Goal: Find specific page/section: Find specific page/section

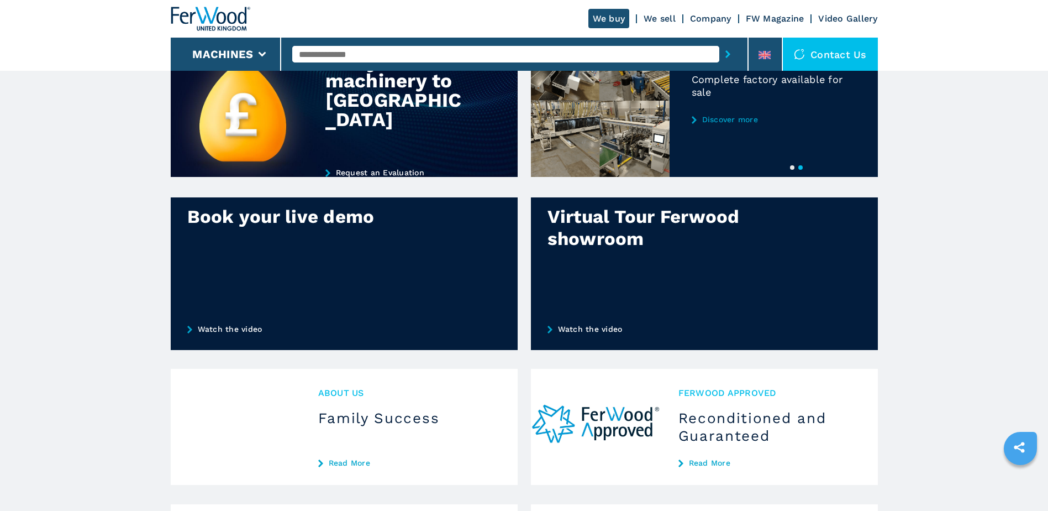
scroll to position [829, 0]
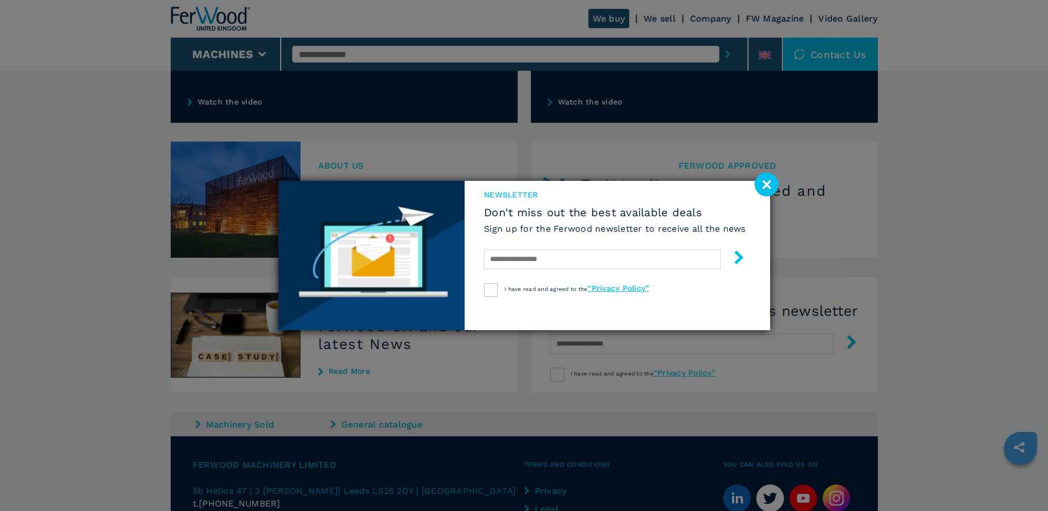
click at [764, 188] on image at bounding box center [767, 184] width 24 height 24
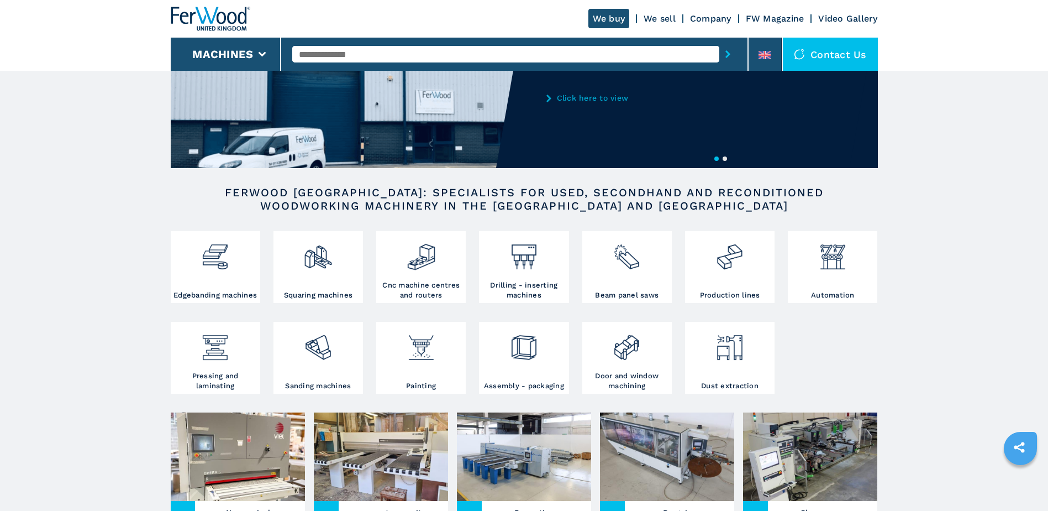
scroll to position [0, 0]
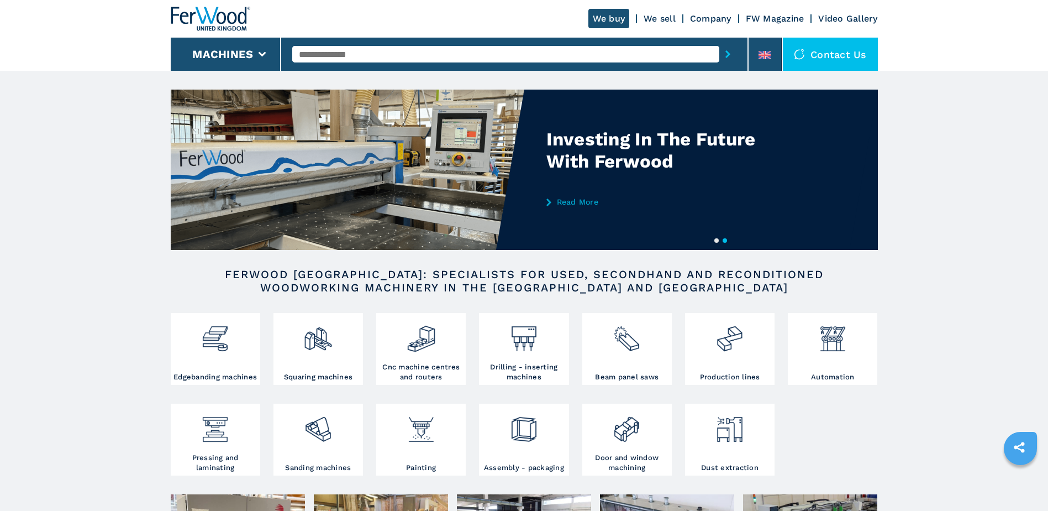
click at [375, 55] on input "text" at bounding box center [505, 54] width 427 height 17
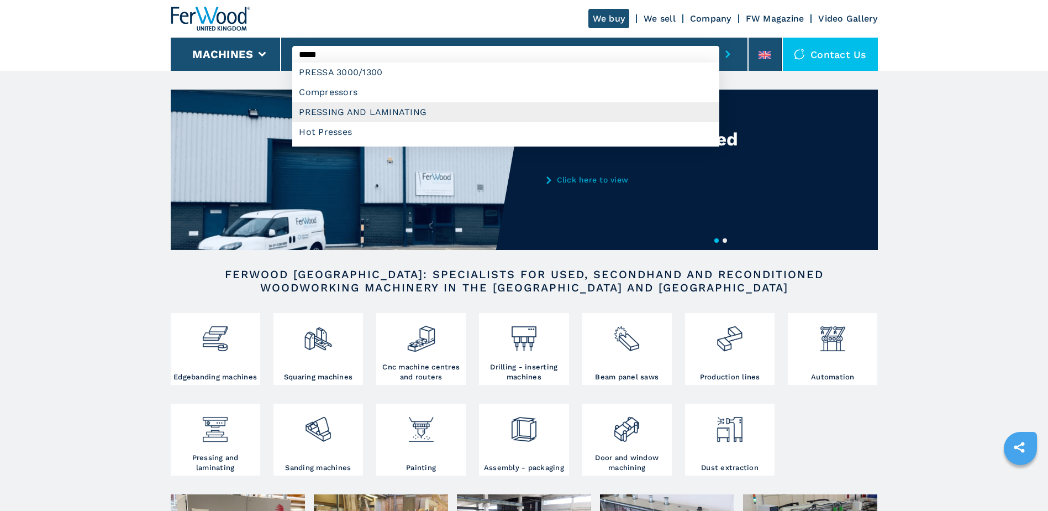
click at [356, 114] on div "PRESSING AND LAMINATING" at bounding box center [505, 112] width 427 height 20
type input "**********"
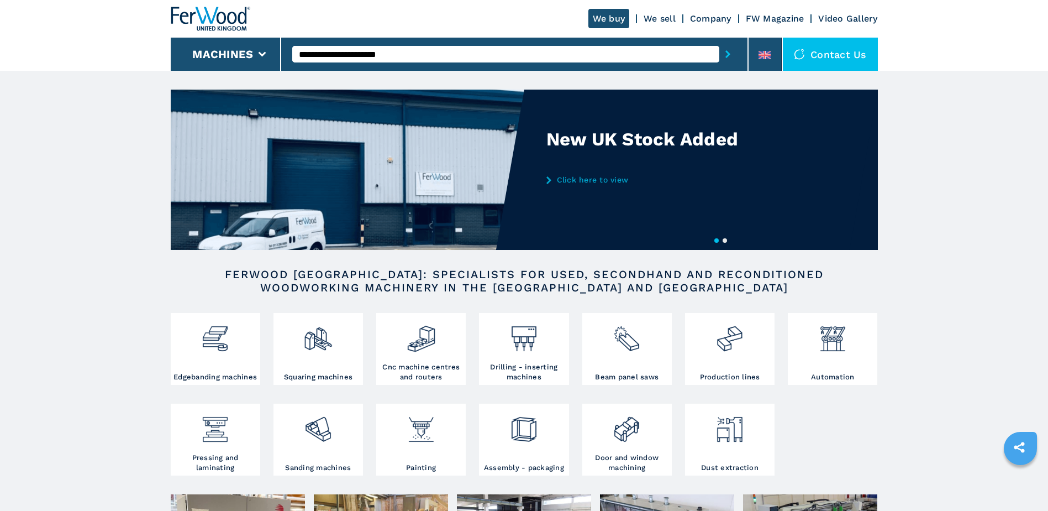
click at [720, 41] on button "submit-button" at bounding box center [728, 53] width 17 height 25
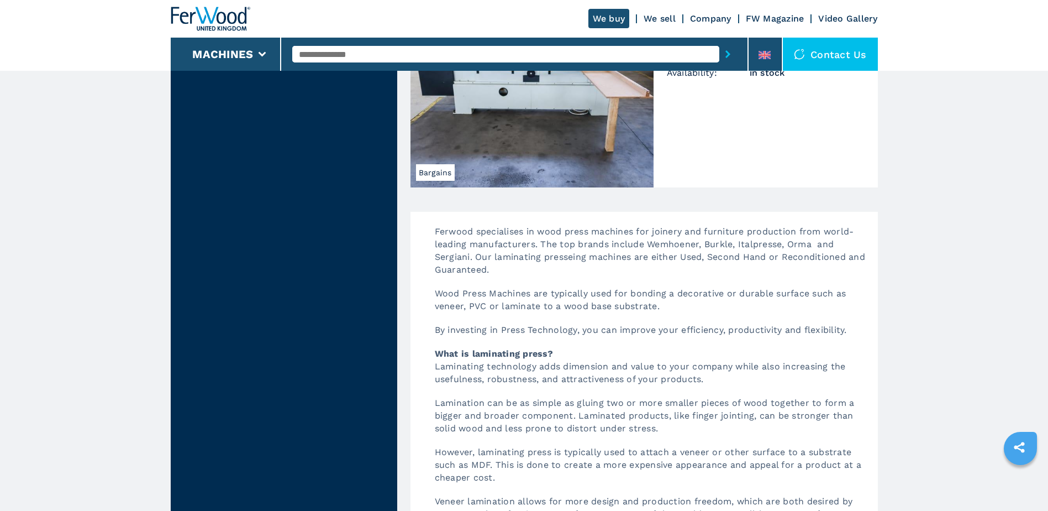
scroll to position [1990, 0]
